Goal: Task Accomplishment & Management: Use online tool/utility

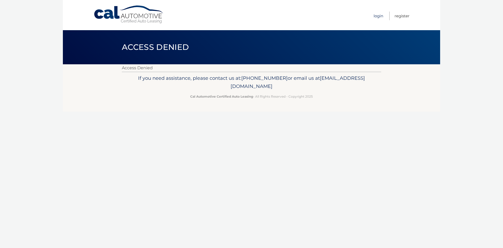
click at [381, 17] on link "Login" at bounding box center [379, 16] width 10 height 9
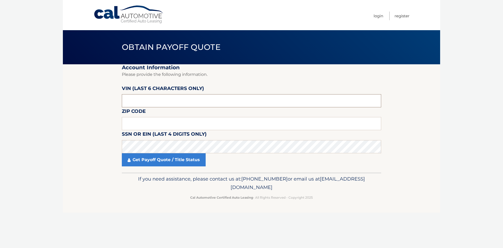
click at [163, 105] on input "text" at bounding box center [251, 100] width 259 height 13
click at [175, 101] on input "text" at bounding box center [251, 100] width 259 height 13
type input "132055"
click at [155, 124] on input "text" at bounding box center [251, 123] width 259 height 13
click at [151, 123] on input "text" at bounding box center [251, 123] width 259 height 13
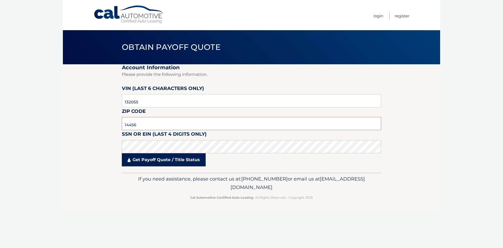
type input "14456"
click at [149, 164] on link "Get Payoff Quote / Title Status" at bounding box center [164, 159] width 84 height 13
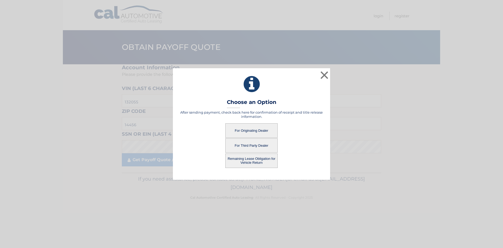
click at [250, 131] on button "For Originating Dealer" at bounding box center [251, 130] width 52 height 14
click at [246, 132] on button "For Originating Dealer" at bounding box center [251, 130] width 52 height 14
click at [251, 162] on button "Remaining Lease Obligation for Vehicle Return" at bounding box center [251, 160] width 52 height 14
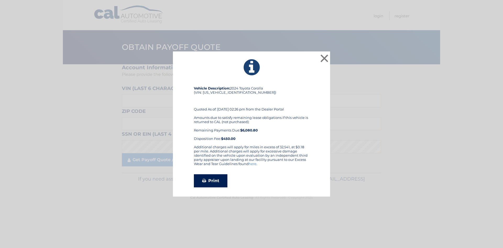
drag, startPoint x: 290, startPoint y: 115, endPoint x: 223, endPoint y: 178, distance: 92.5
click at [223, 178] on link "Print" at bounding box center [211, 180] width 34 height 13
click at [325, 62] on button "×" at bounding box center [324, 58] width 10 height 10
